Goal: Task Accomplishment & Management: Use online tool/utility

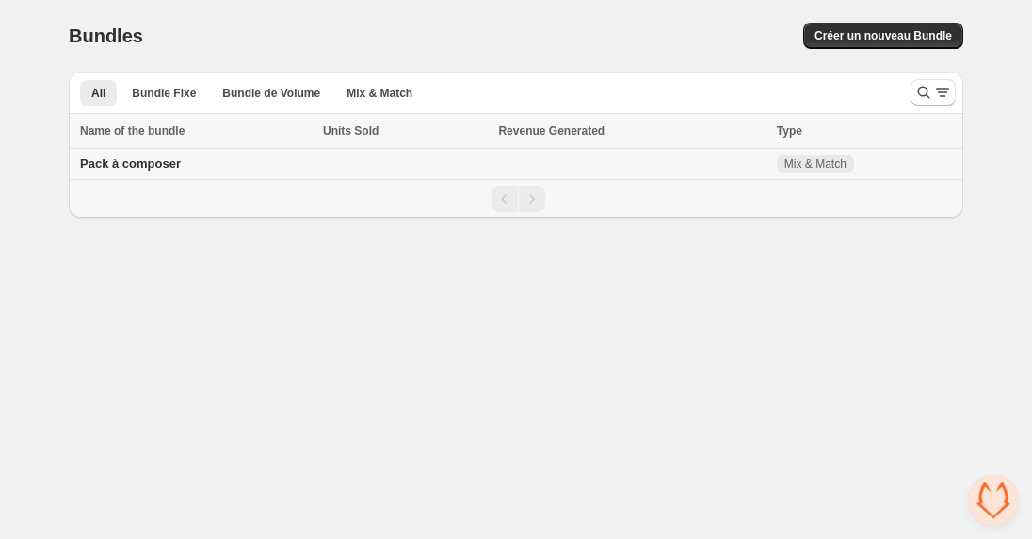
click at [126, 161] on span "Pack à composer" at bounding box center [130, 163] width 101 height 14
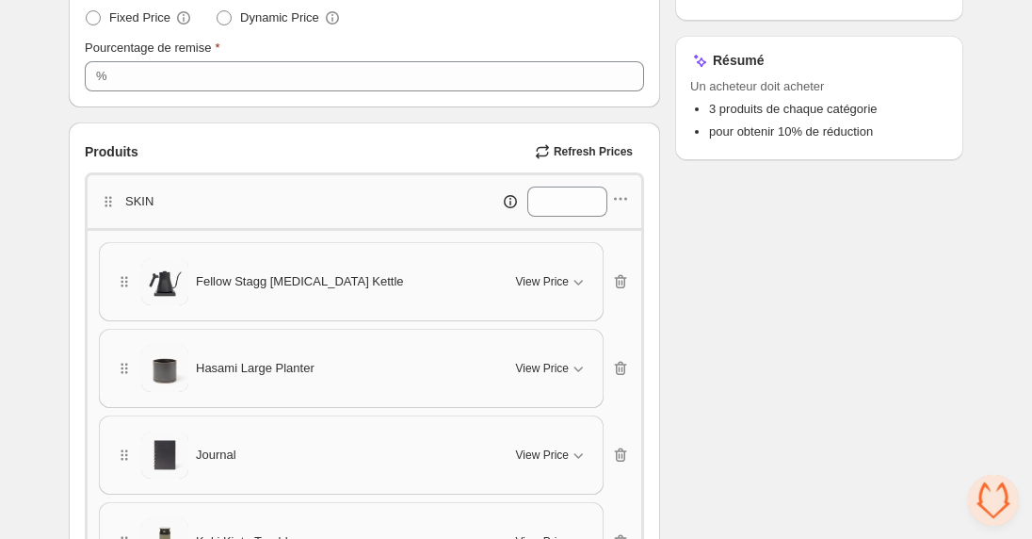
scroll to position [352, 0]
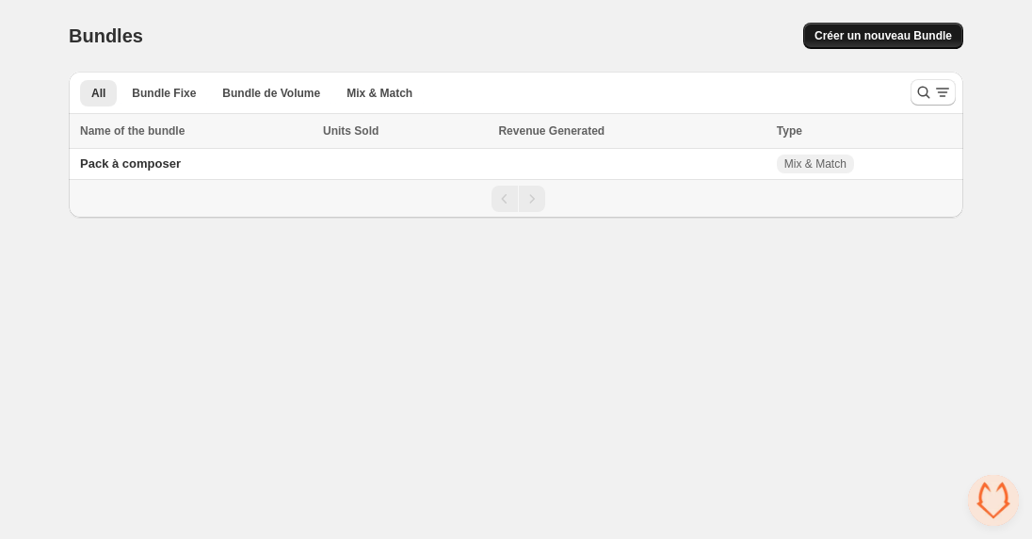
click at [889, 25] on button "Créer un nouveau Bundle" at bounding box center [883, 36] width 160 height 26
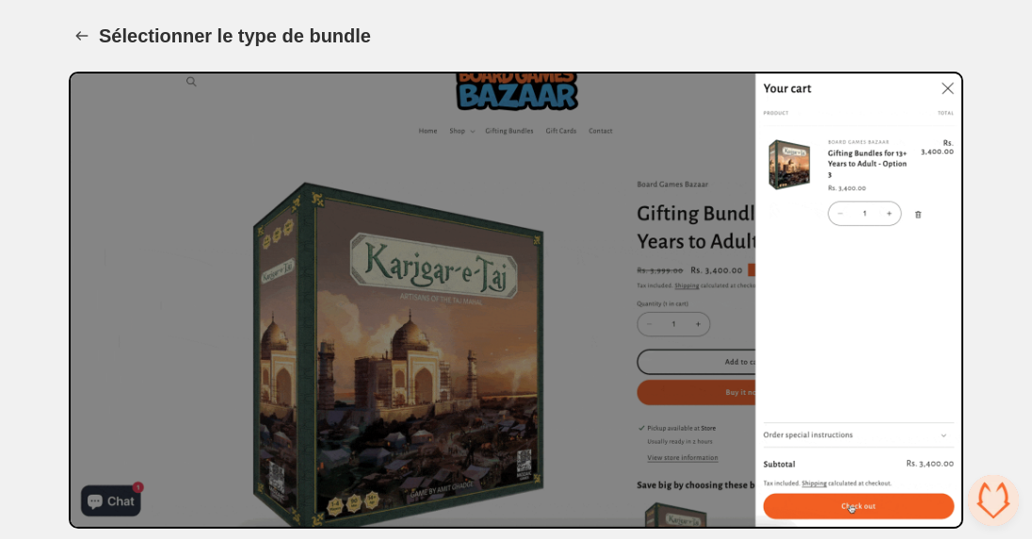
click at [61, 37] on div "Sélectionner le type de bundle. This page is ready Sélectionner le type de bund…" at bounding box center [516, 361] width 940 height 722
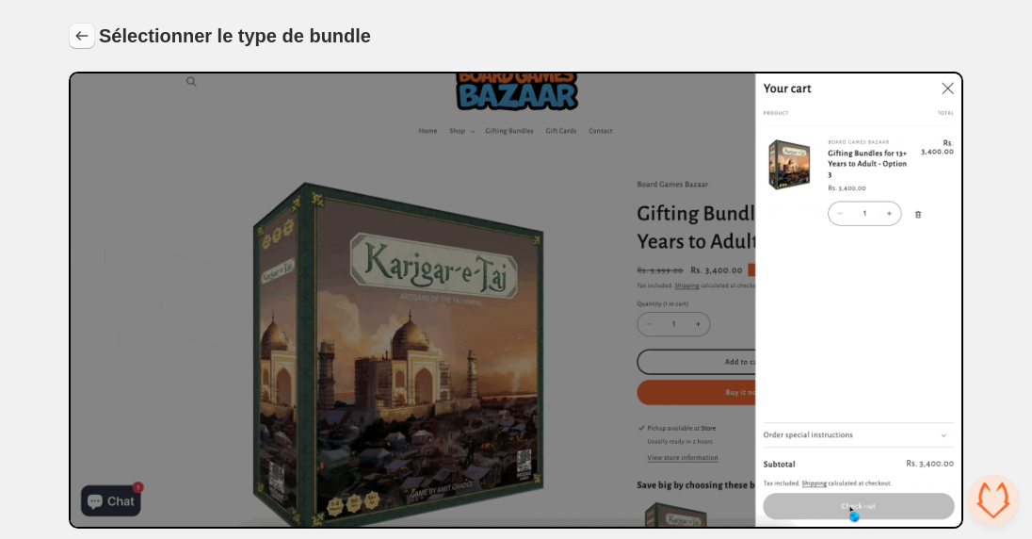
click at [89, 29] on icon "Back" at bounding box center [82, 35] width 19 height 19
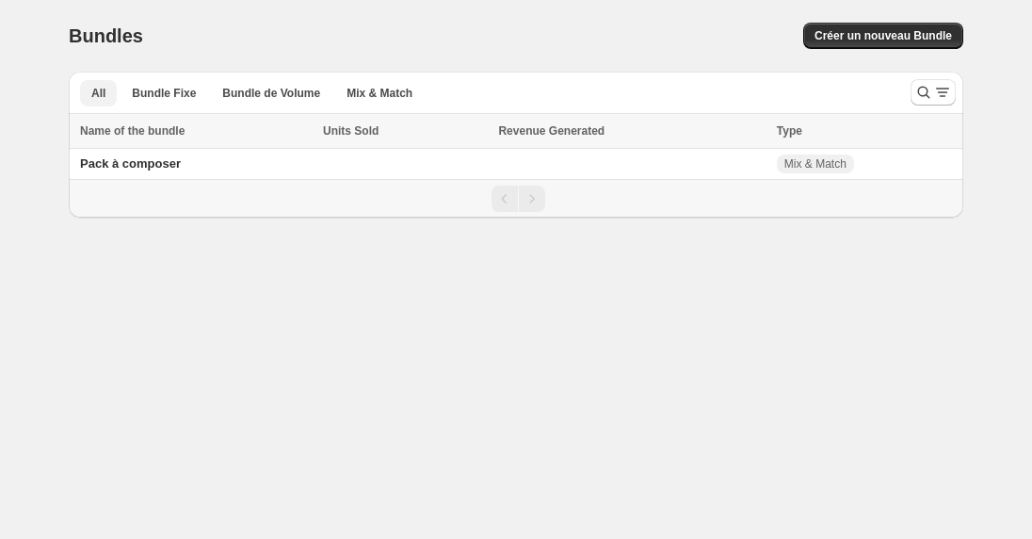
click at [236, 97] on span "Bundle de Volume" at bounding box center [271, 93] width 98 height 15
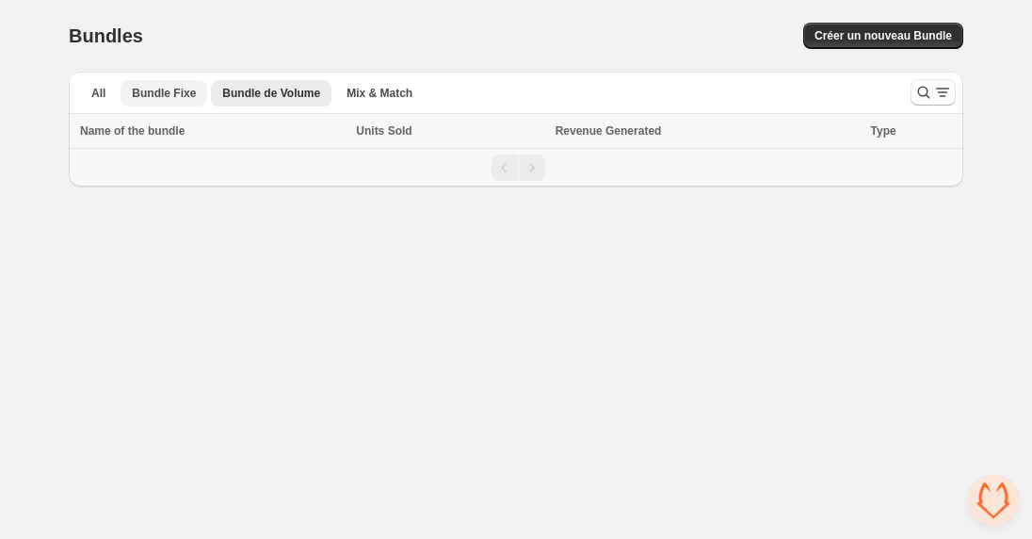
click at [161, 92] on span "Bundle Fixe" at bounding box center [164, 93] width 64 height 15
click at [92, 93] on span "All" at bounding box center [98, 93] width 14 height 15
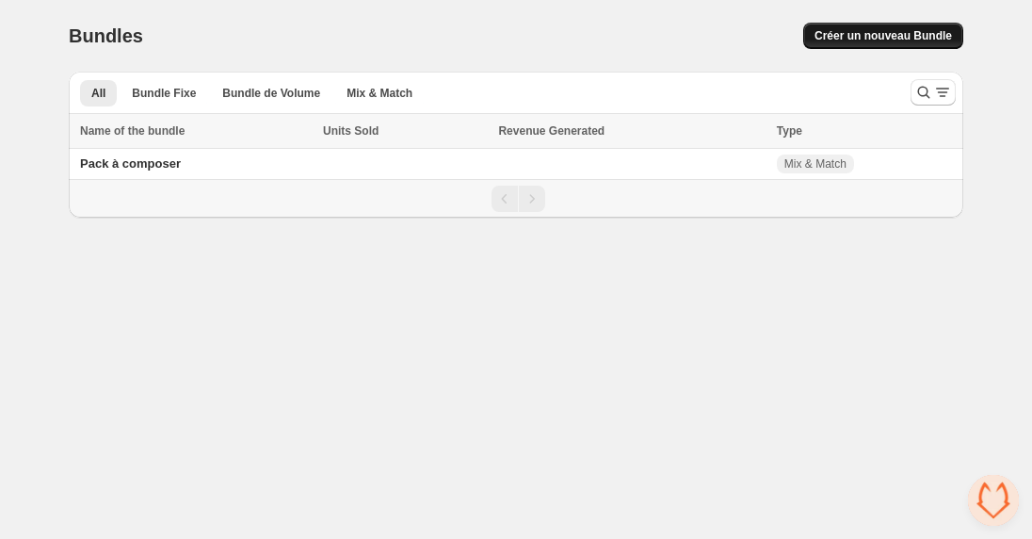
click at [851, 30] on span "Créer un nouveau Bundle" at bounding box center [884, 35] width 138 height 15
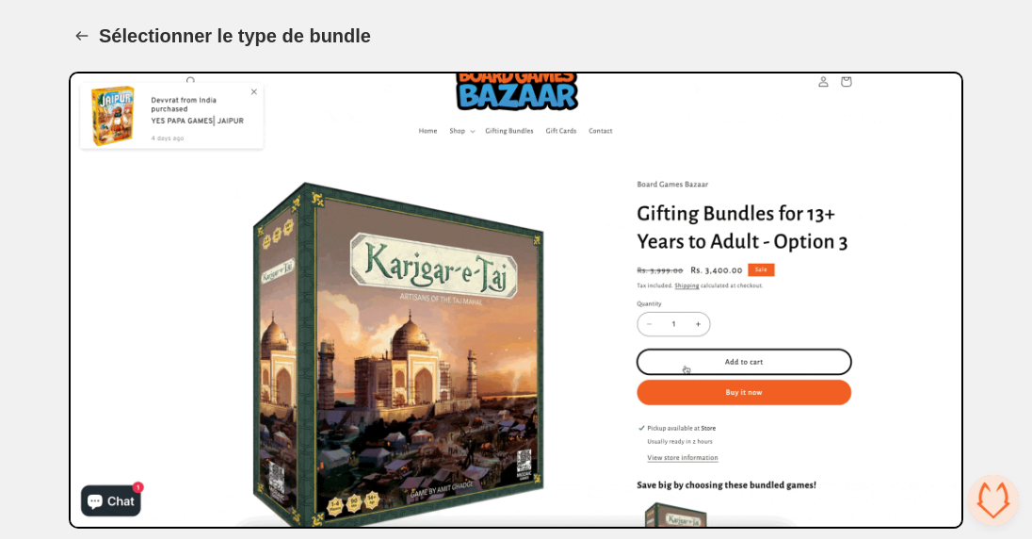
scroll to position [180, 0]
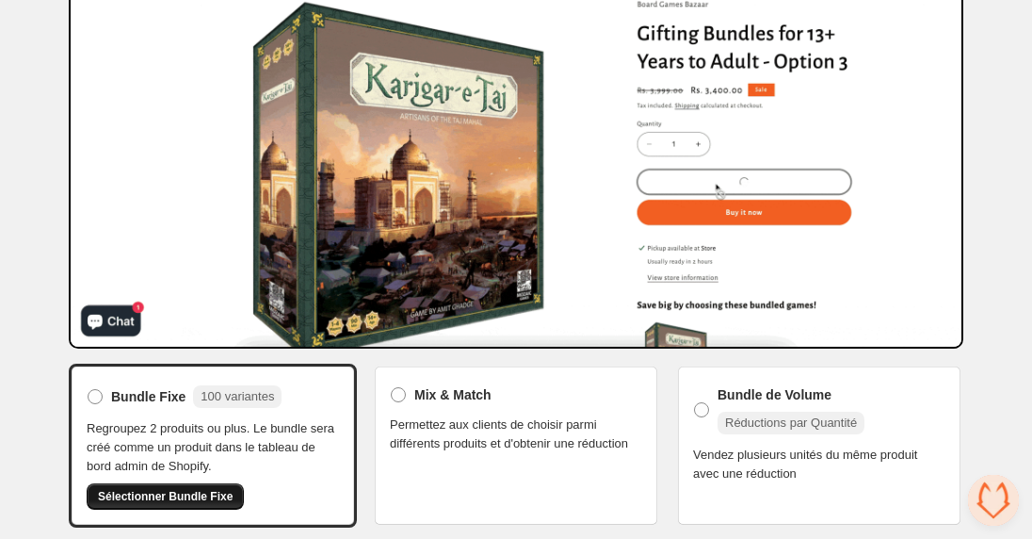
click at [144, 494] on span "Sélectionner Bundle Fixe" at bounding box center [165, 496] width 135 height 15
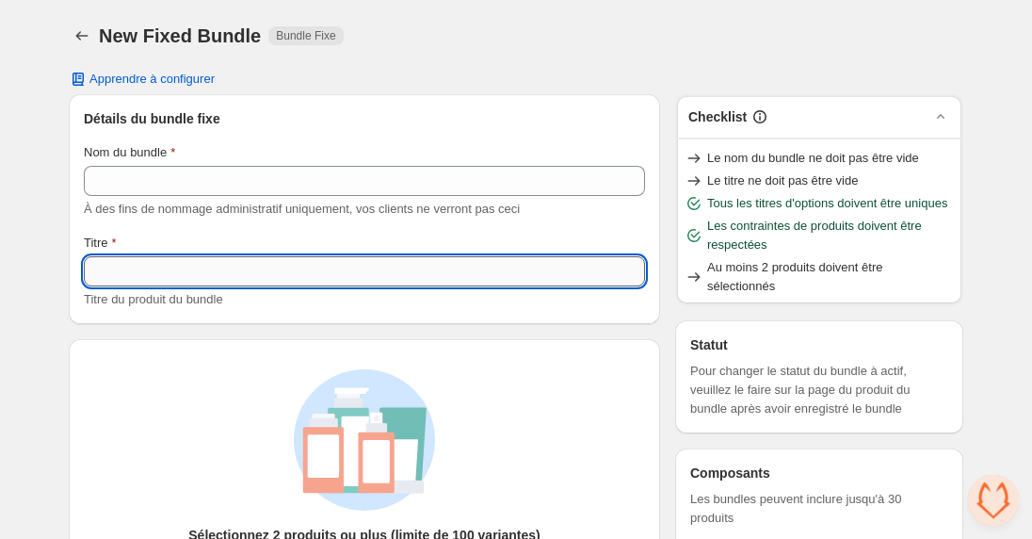
click at [151, 268] on input "Titre" at bounding box center [364, 271] width 561 height 30
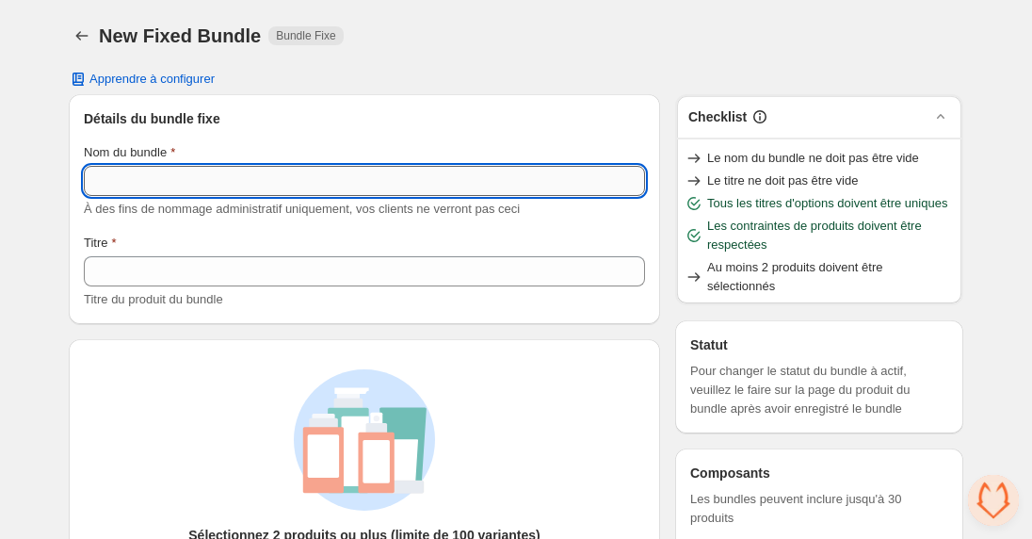
click at [170, 181] on input "Nom du bundle" at bounding box center [364, 181] width 561 height 30
type input "**********"
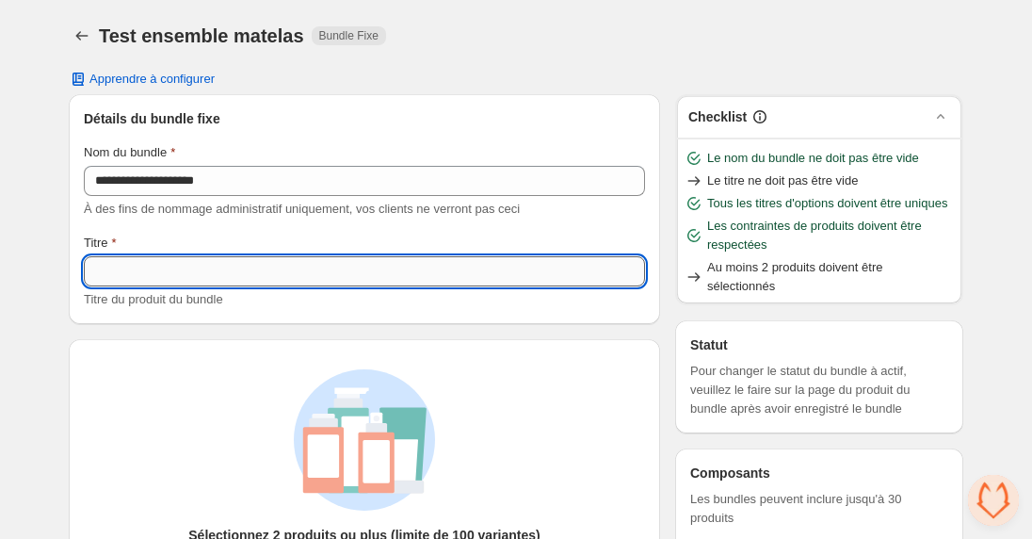
click at [268, 282] on input "Titre" at bounding box center [364, 271] width 561 height 30
type input "**********"
click at [433, 354] on div "Sélectionnez 2 produits ou plus (limite de 100 variantes) Le bundle fixe est ap…" at bounding box center [364, 487] width 591 height 296
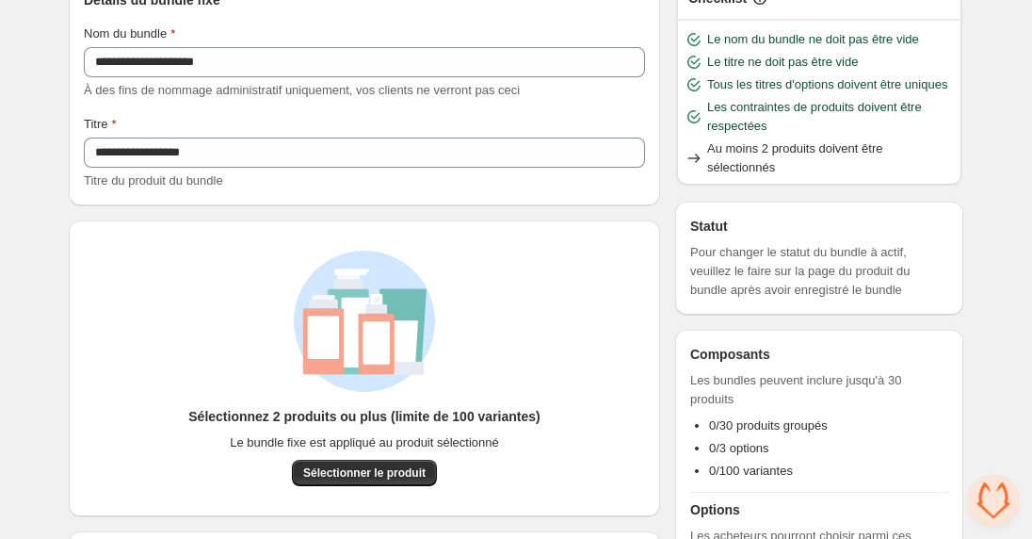
scroll to position [217, 0]
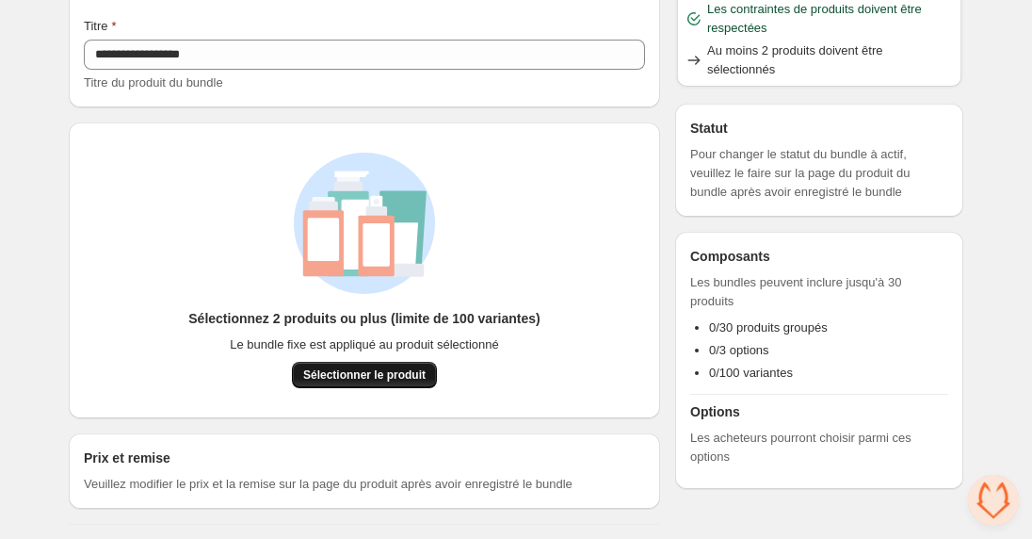
click at [367, 381] on button "Sélectionner le produit" at bounding box center [364, 375] width 145 height 26
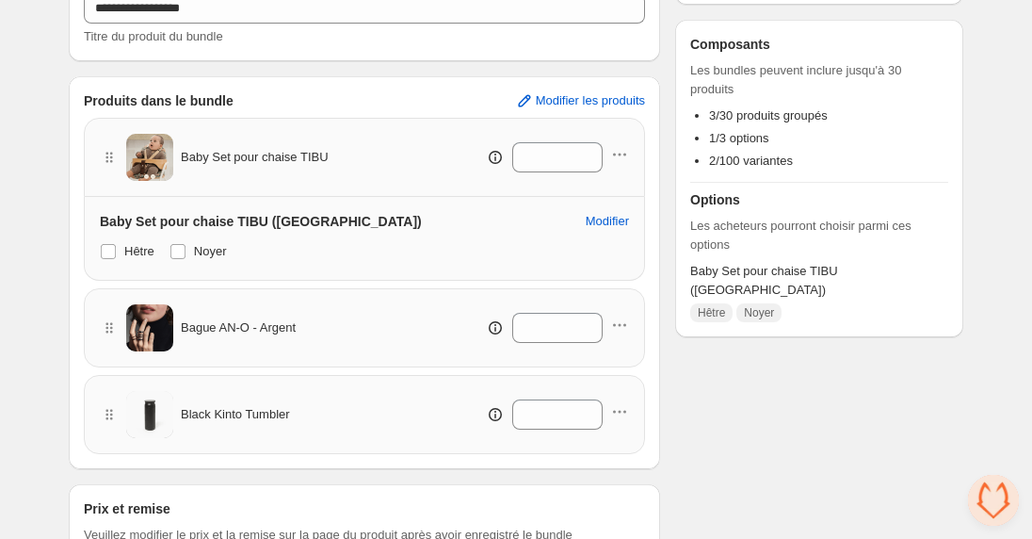
scroll to position [0, 0]
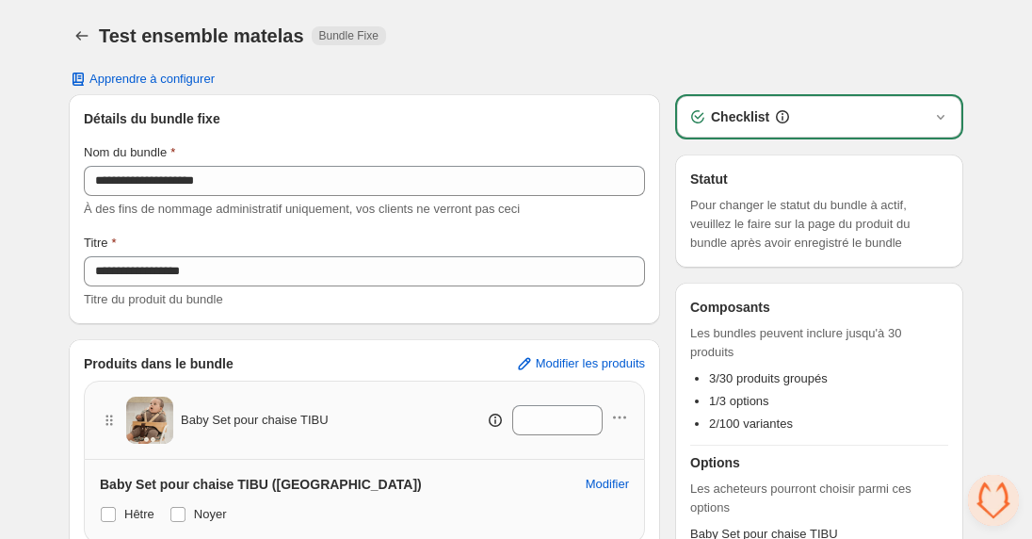
click at [893, 115] on div "Checklist" at bounding box center [819, 116] width 262 height 19
click at [937, 118] on icon "button" at bounding box center [940, 116] width 19 height 19
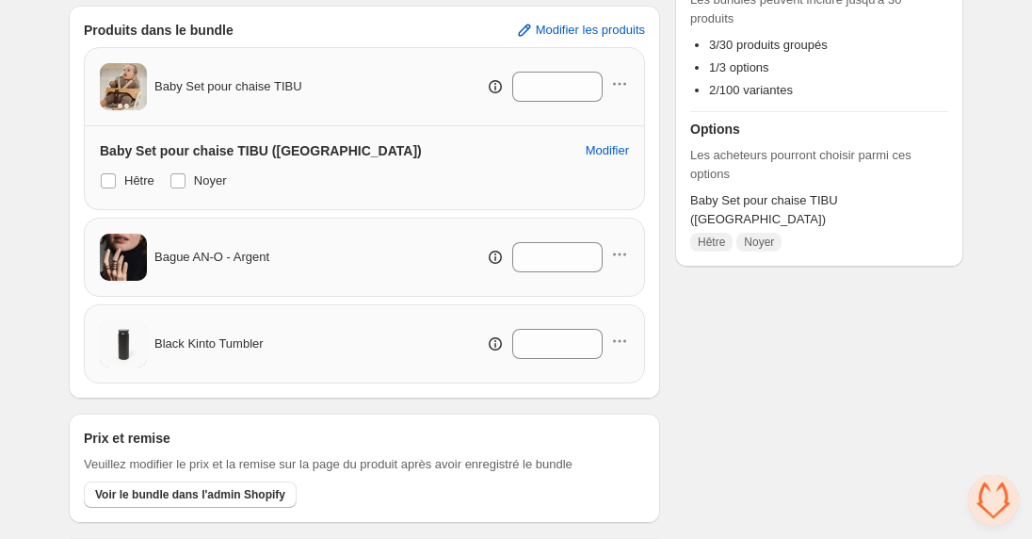
scroll to position [374, 0]
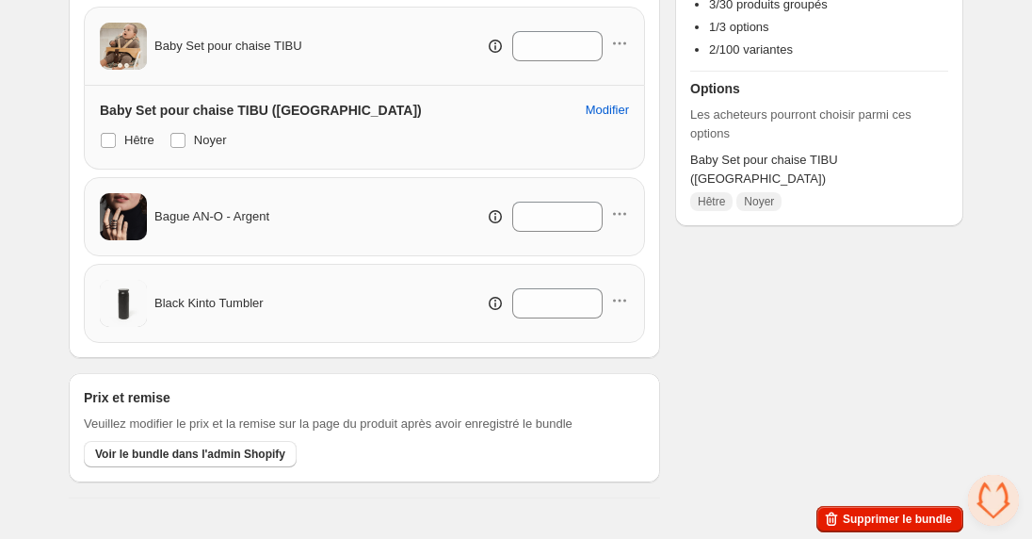
click at [126, 394] on h3 "Prix et remise" at bounding box center [127, 397] width 87 height 19
click at [241, 461] on button "Voir le bundle dans l'admin Shopify" at bounding box center [190, 454] width 213 height 26
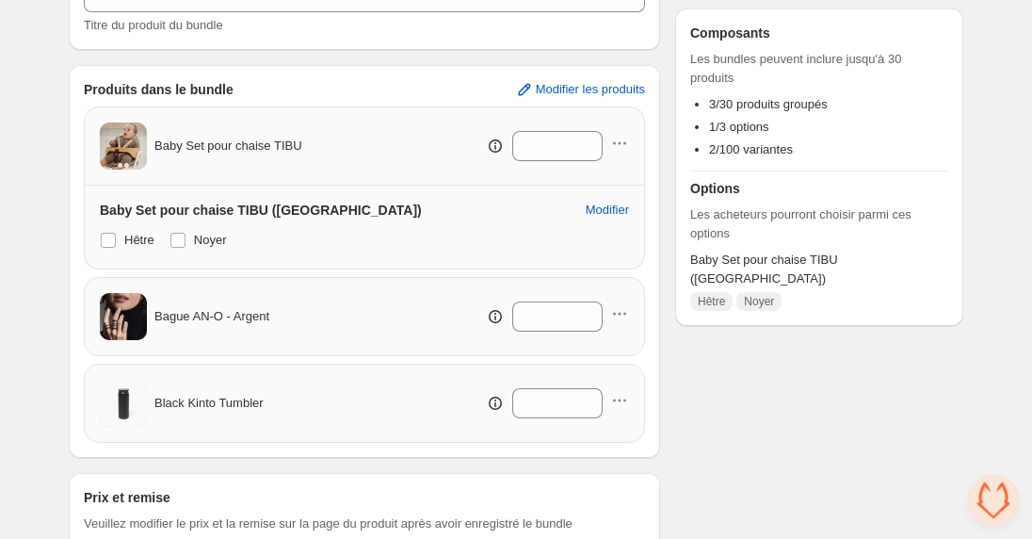
scroll to position [374, 0]
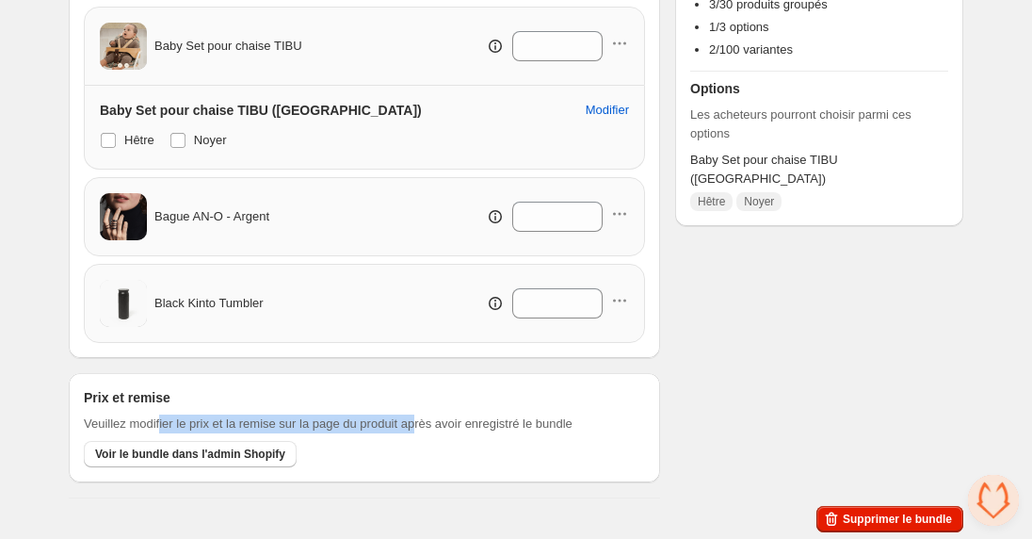
drag, startPoint x: 166, startPoint y: 421, endPoint x: 432, endPoint y: 418, distance: 266.6
click at [432, 418] on span "Veuillez modifier le prix et la remise sur la page du produit après avoir enreg…" at bounding box center [328, 423] width 489 height 19
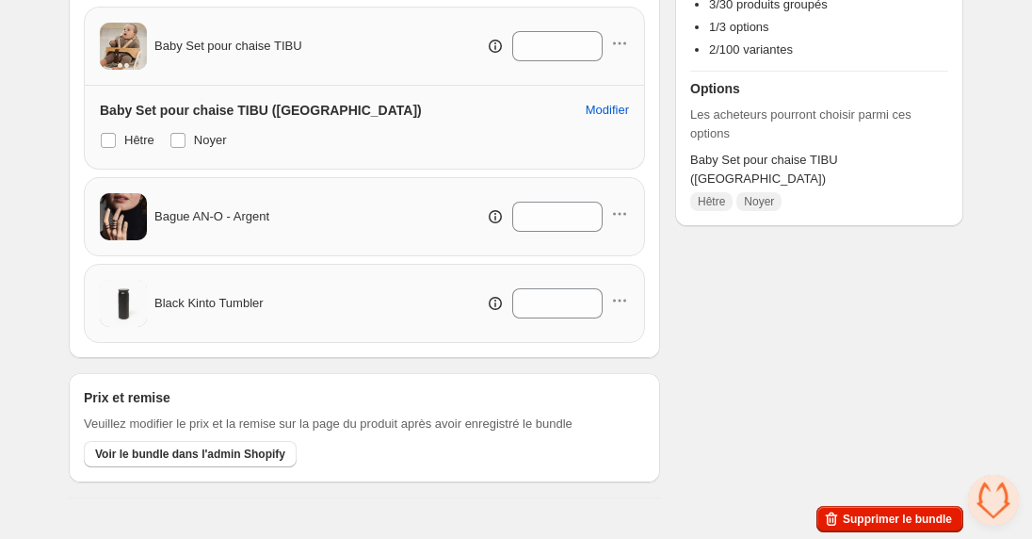
click at [565, 443] on div "Prix et remise Veuillez modifier le prix et la remise sur la page du produit ap…" at bounding box center [364, 427] width 561 height 79
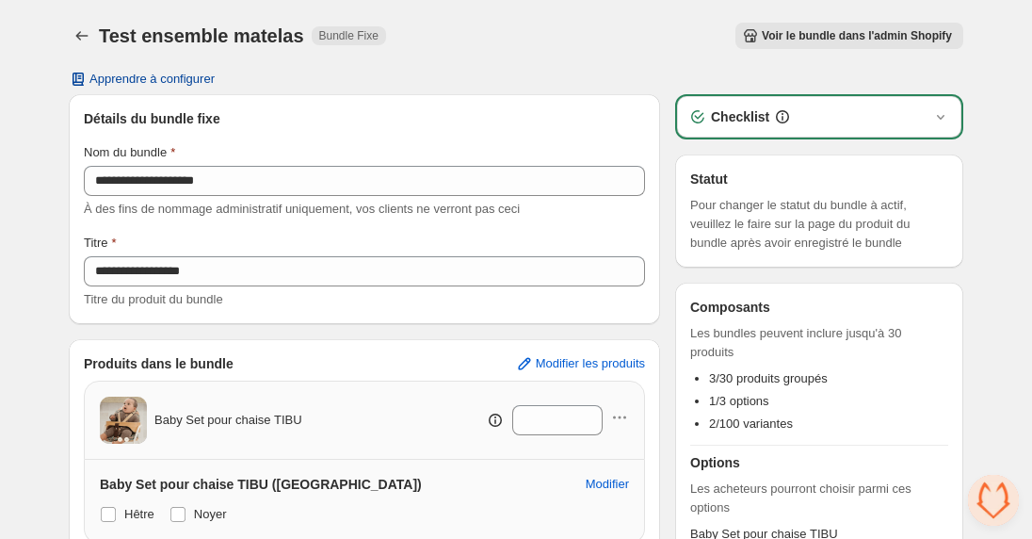
scroll to position [2, 0]
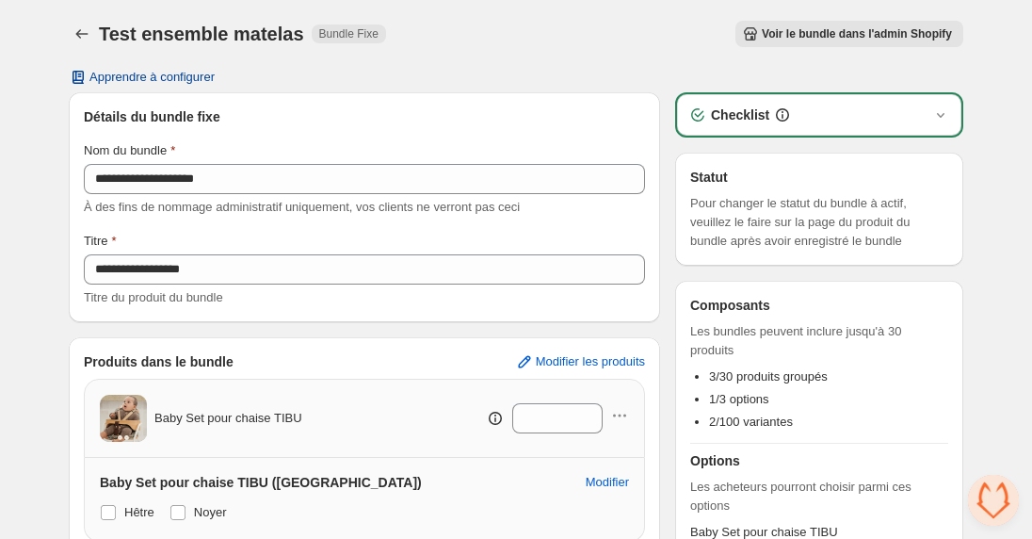
click at [161, 77] on span "Apprendre à configurer" at bounding box center [151, 77] width 125 height 15
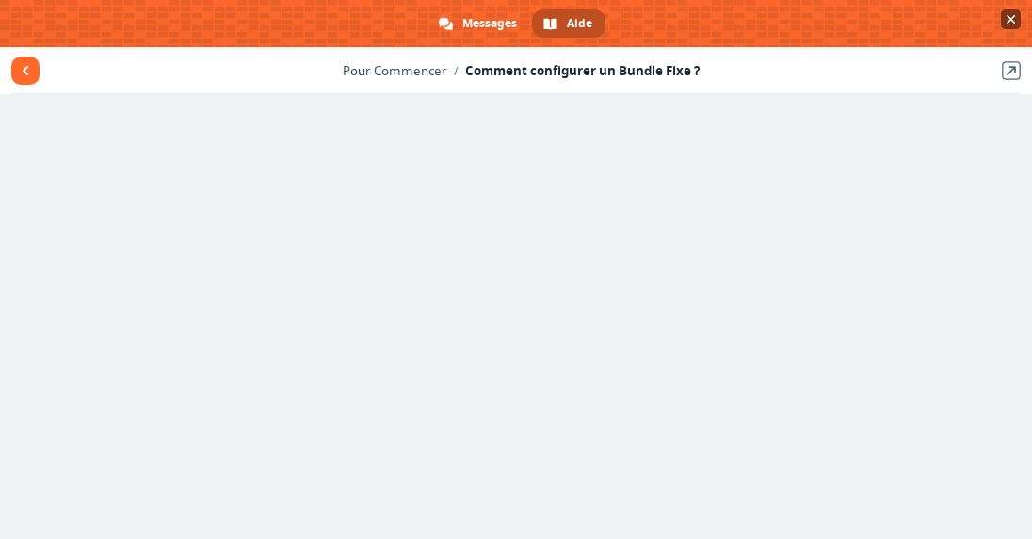
click at [1003, 15] on span "Fermer le chat" at bounding box center [1011, 19] width 20 height 20
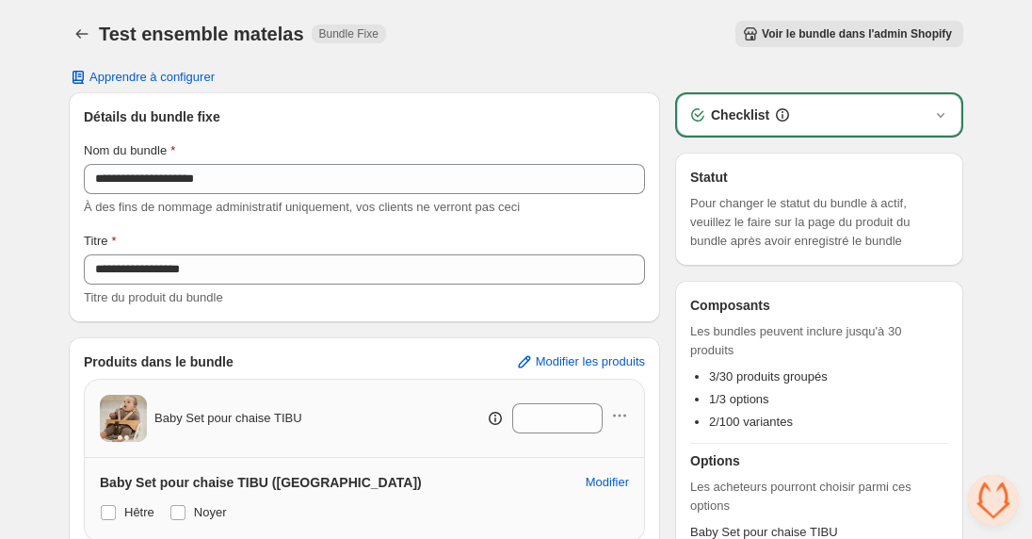
click at [848, 34] on span "Voir le bundle dans l'admin Shopify" at bounding box center [857, 33] width 190 height 15
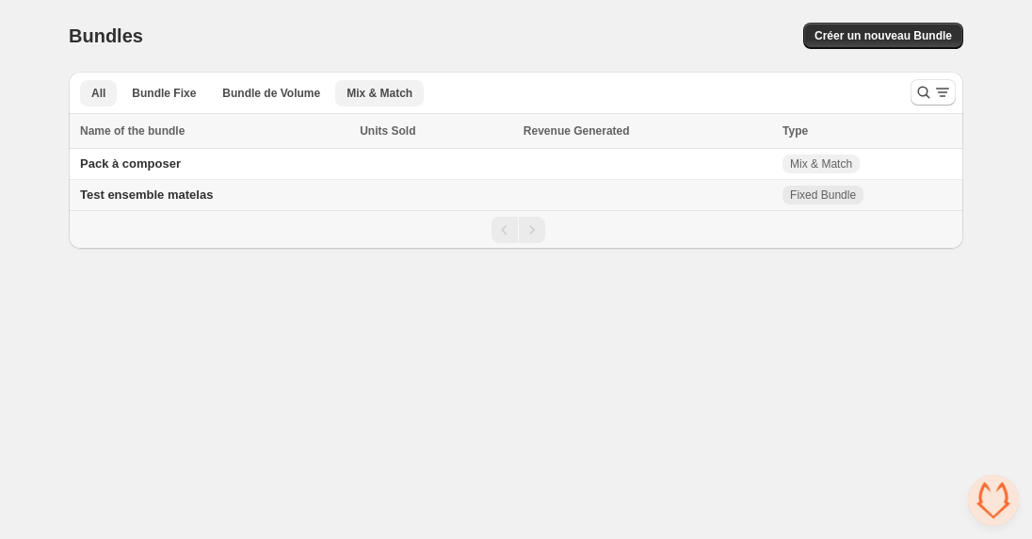
click at [371, 87] on span "Mix & Match" at bounding box center [380, 93] width 66 height 15
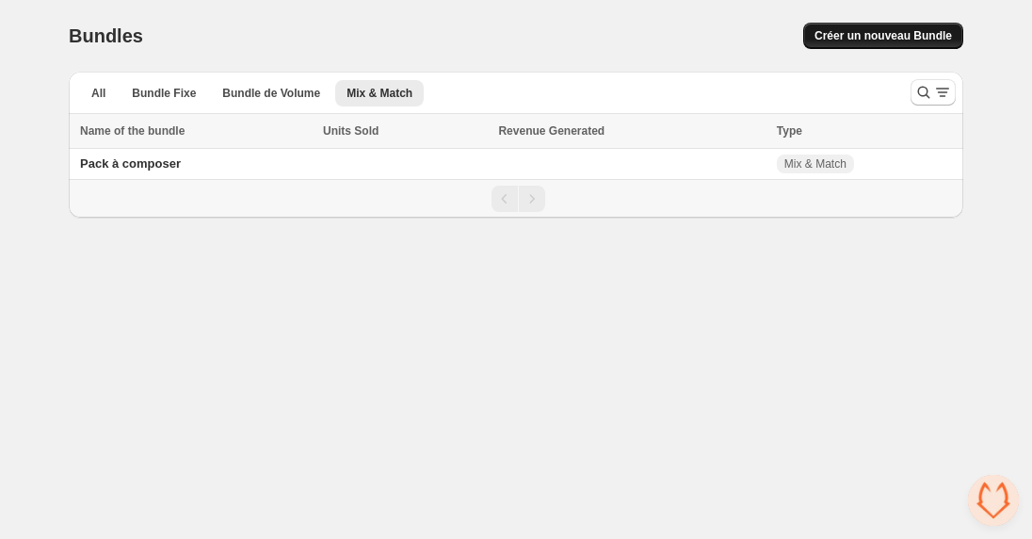
click at [867, 41] on span "Créer un nouveau Bundle" at bounding box center [884, 35] width 138 height 15
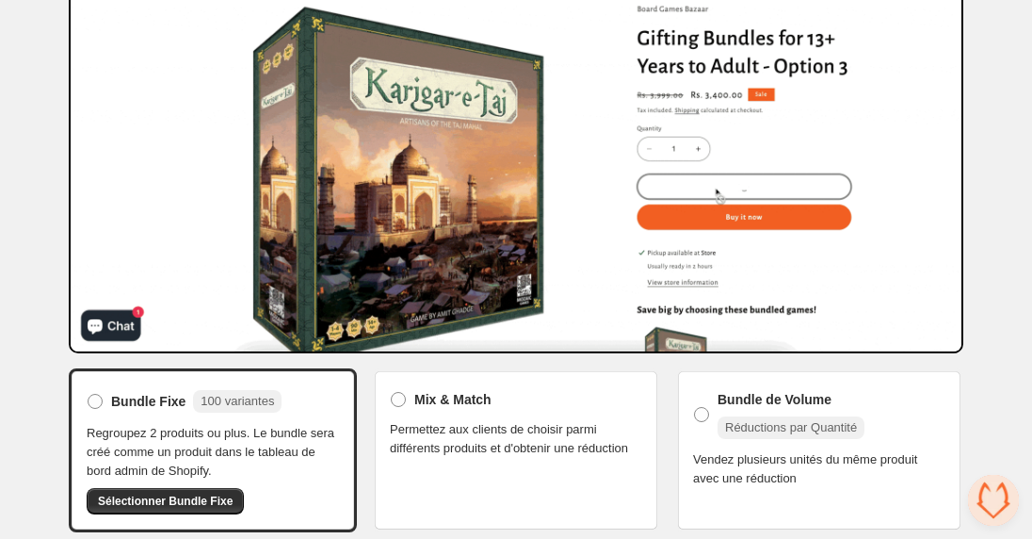
scroll to position [180, 0]
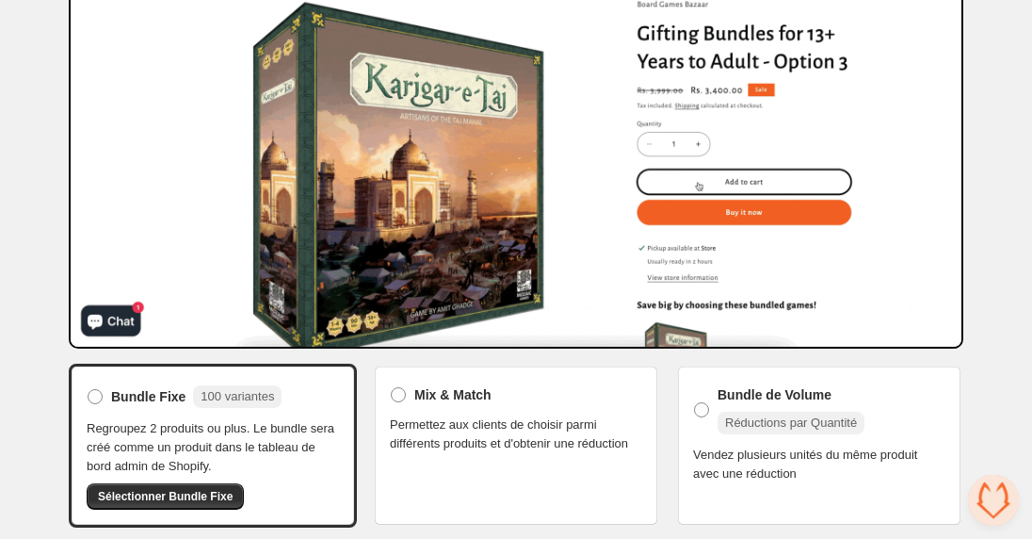
click at [530, 453] on span "Permettez aux clients de choisir parmi différents produits et d'obtenir une réd…" at bounding box center [516, 434] width 252 height 38
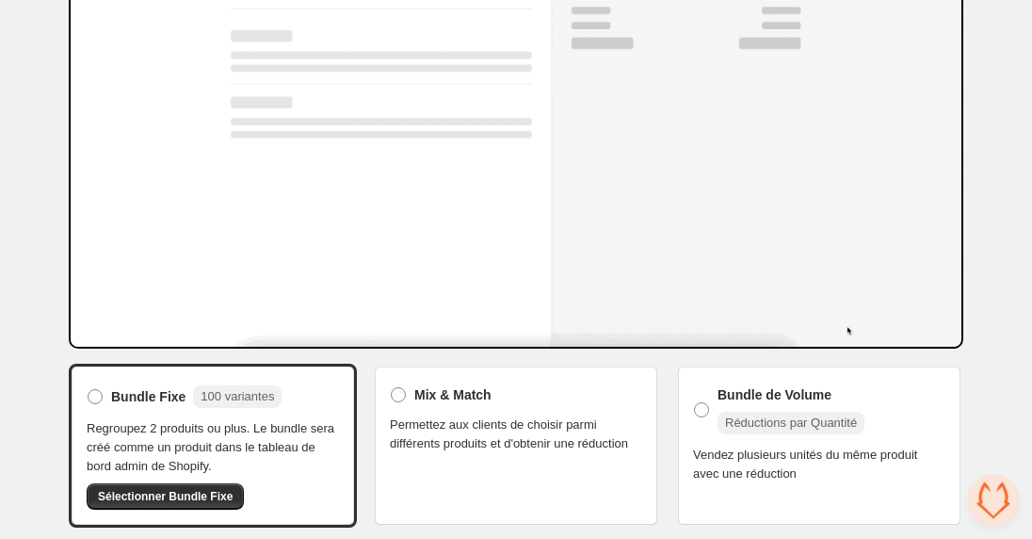
click at [525, 419] on span "Permettez aux clients de choisir parmi différents produits et d'obtenir une réd…" at bounding box center [516, 434] width 252 height 38
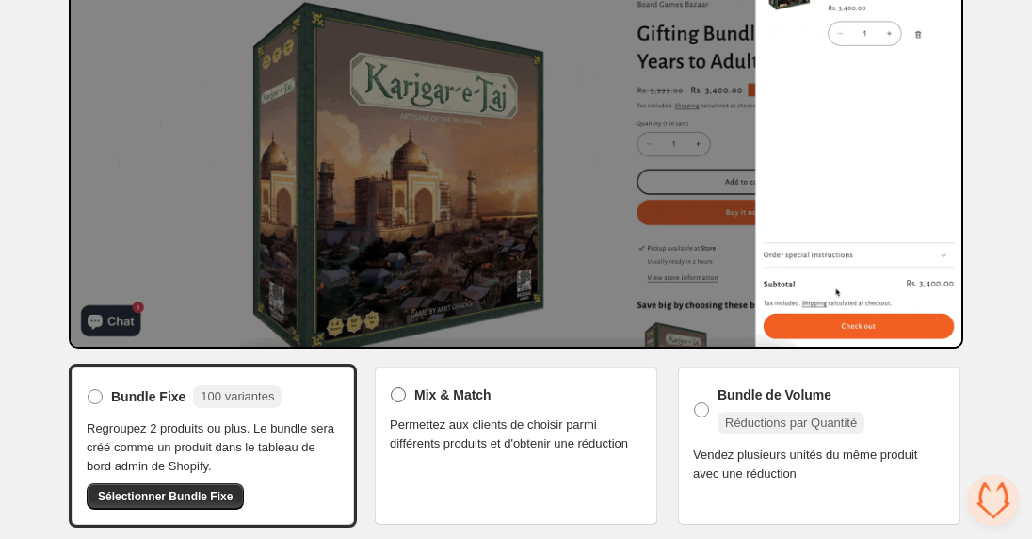
click at [402, 381] on label "Mix & Match" at bounding box center [441, 394] width 102 height 26
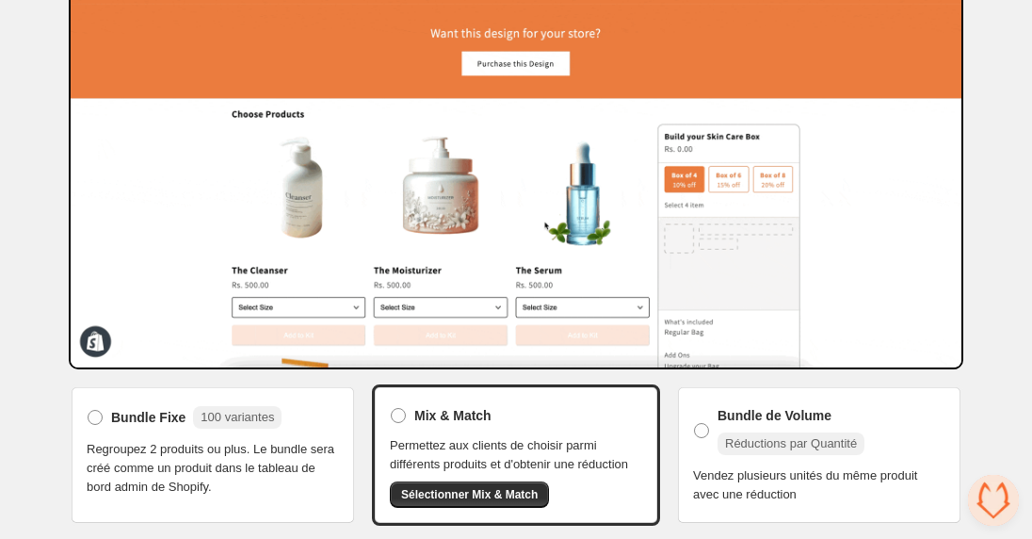
scroll to position [176, 0]
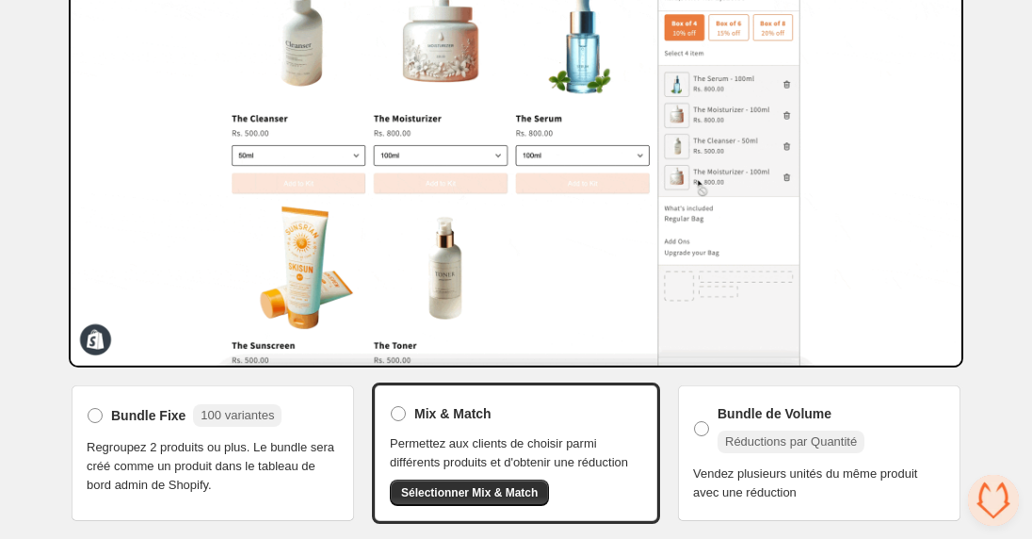
click at [282, 464] on span "Regroupez 2 produits ou plus. Le bundle sera créé comme un produit dans le tabl…" at bounding box center [213, 466] width 252 height 57
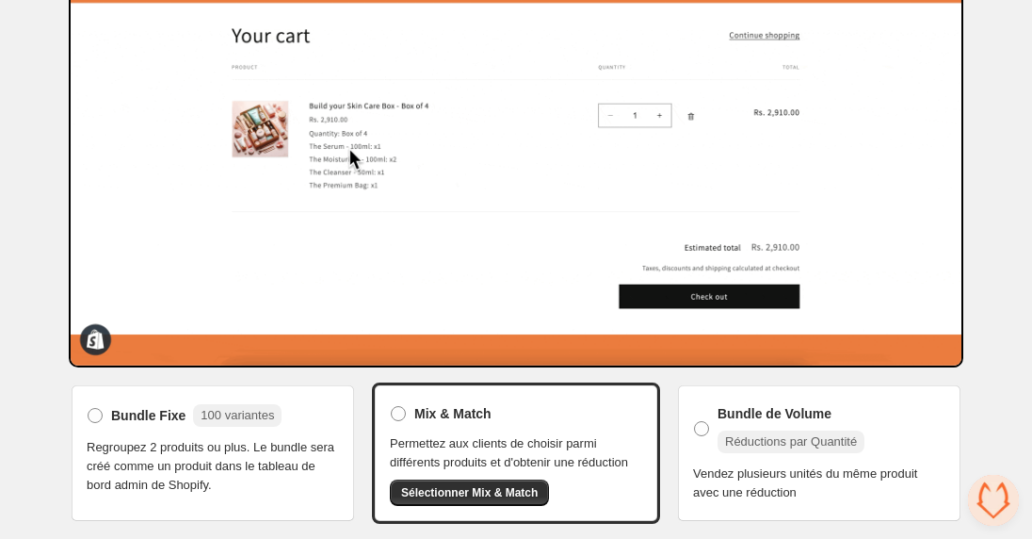
click at [146, 438] on span "Regroupez 2 produits ou plus. Le bundle sera créé comme un produit dans le tabl…" at bounding box center [213, 466] width 252 height 57
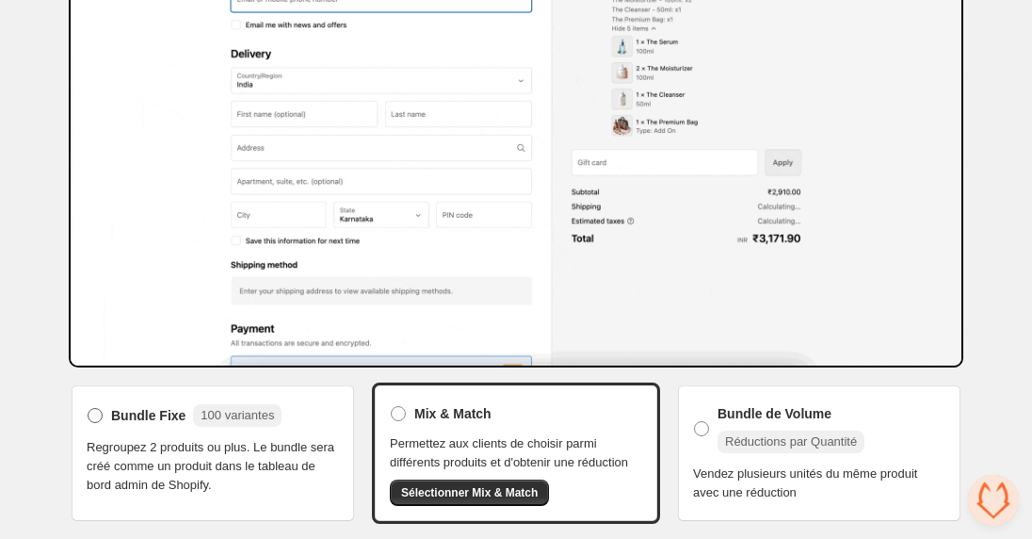
click at [121, 406] on span "Bundle Fixe" at bounding box center [148, 415] width 74 height 19
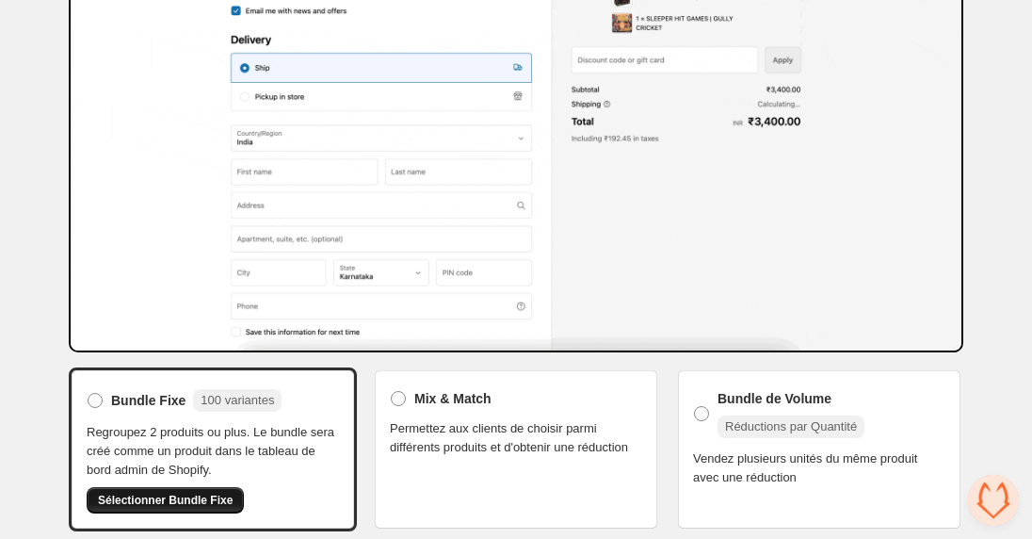
click at [175, 498] on span "Sélectionner Bundle Fixe" at bounding box center [165, 500] width 135 height 15
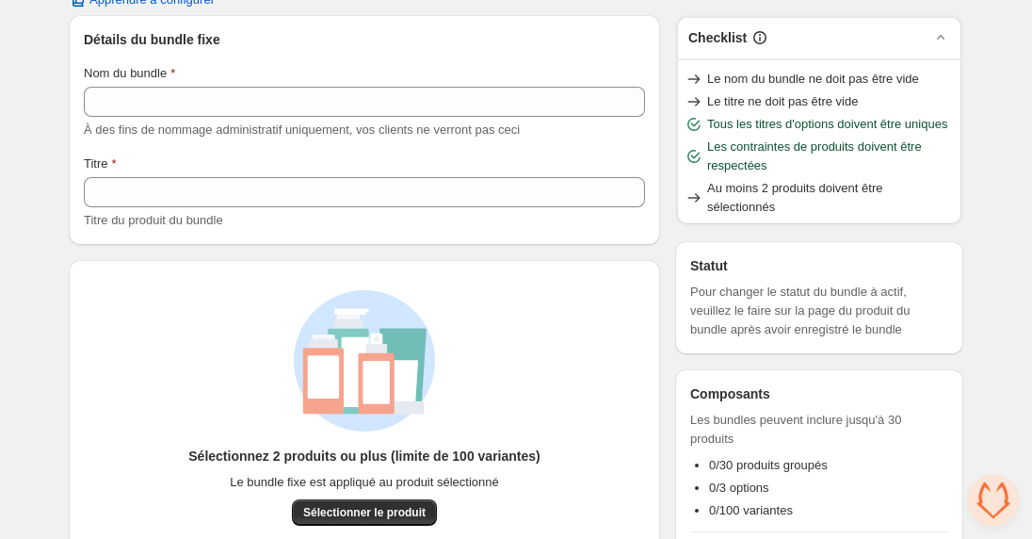
scroll to position [217, 0]
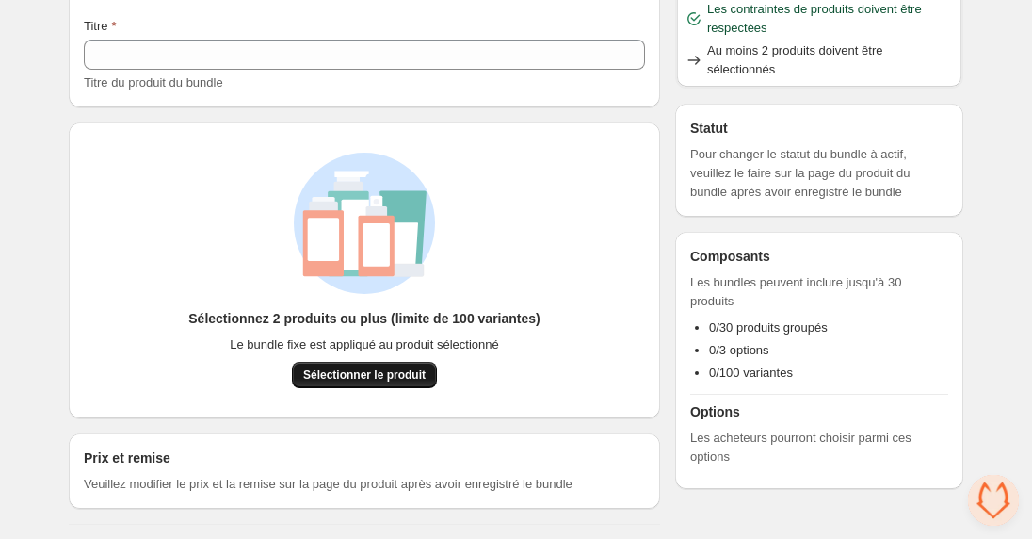
click at [356, 381] on button "Sélectionner le produit" at bounding box center [364, 375] width 145 height 26
